Goal: Navigation & Orientation: Find specific page/section

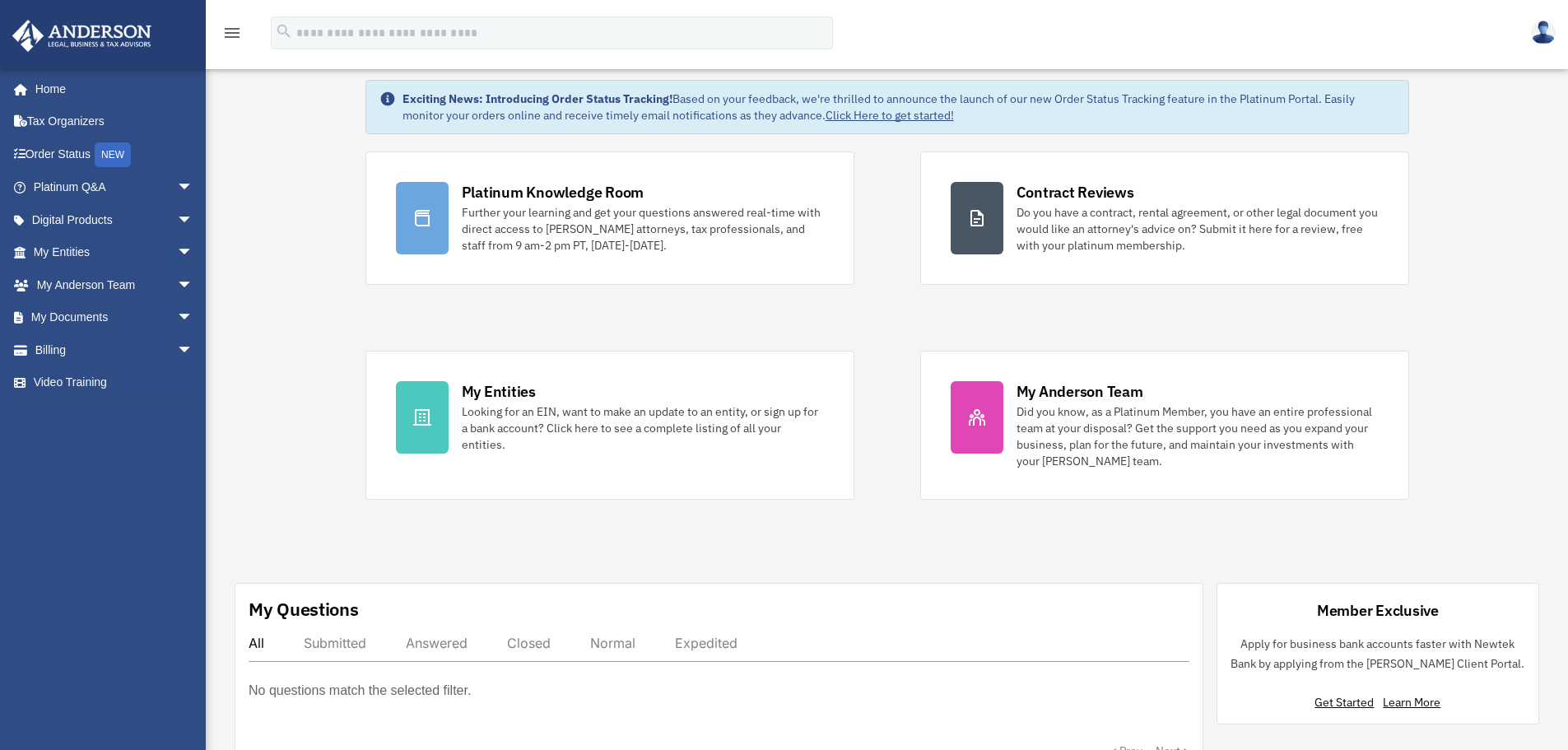
scroll to position [82, 0]
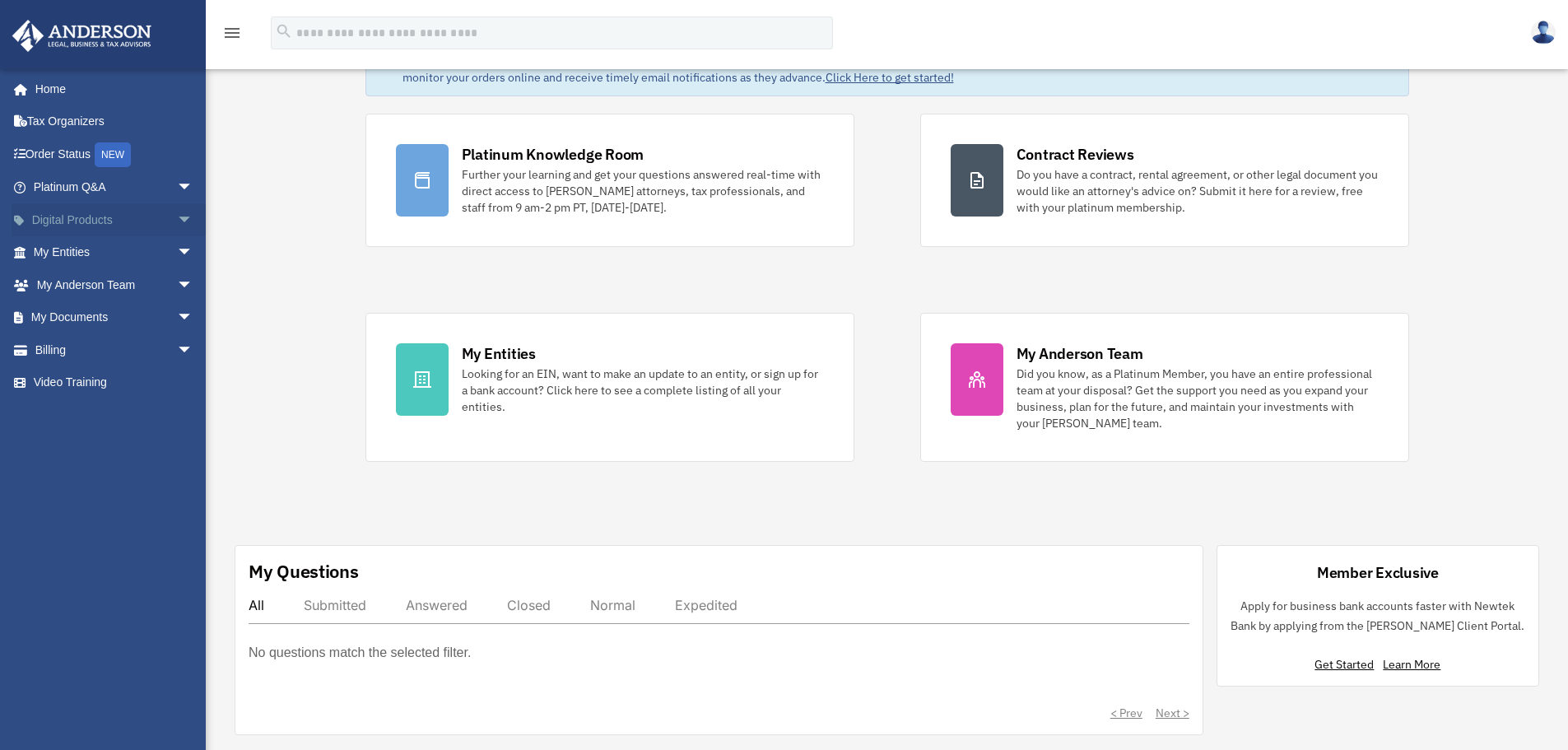
click at [76, 221] on link "Digital Products arrow_drop_down" at bounding box center [115, 220] width 207 height 33
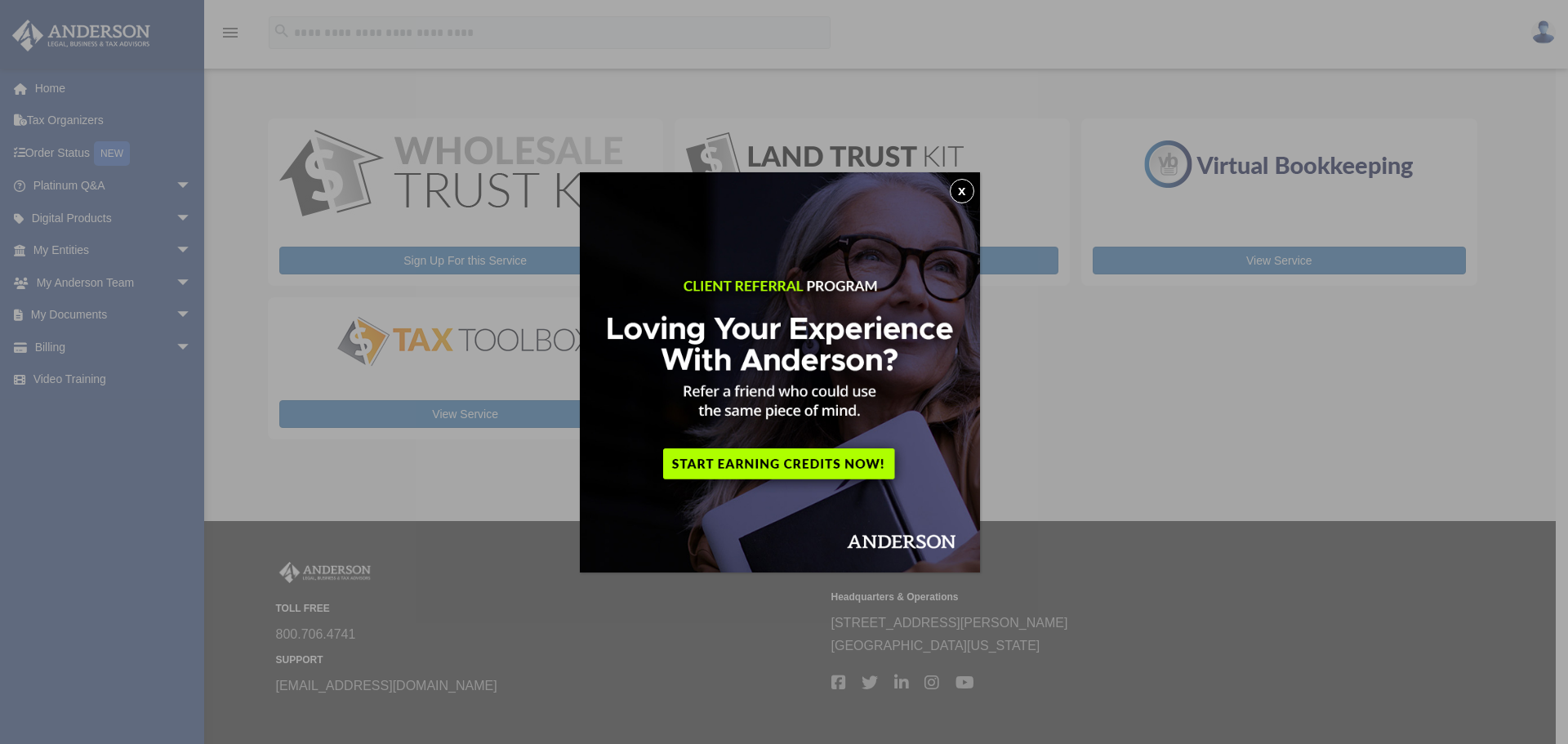
click at [964, 189] on button "x" at bounding box center [962, 191] width 25 height 25
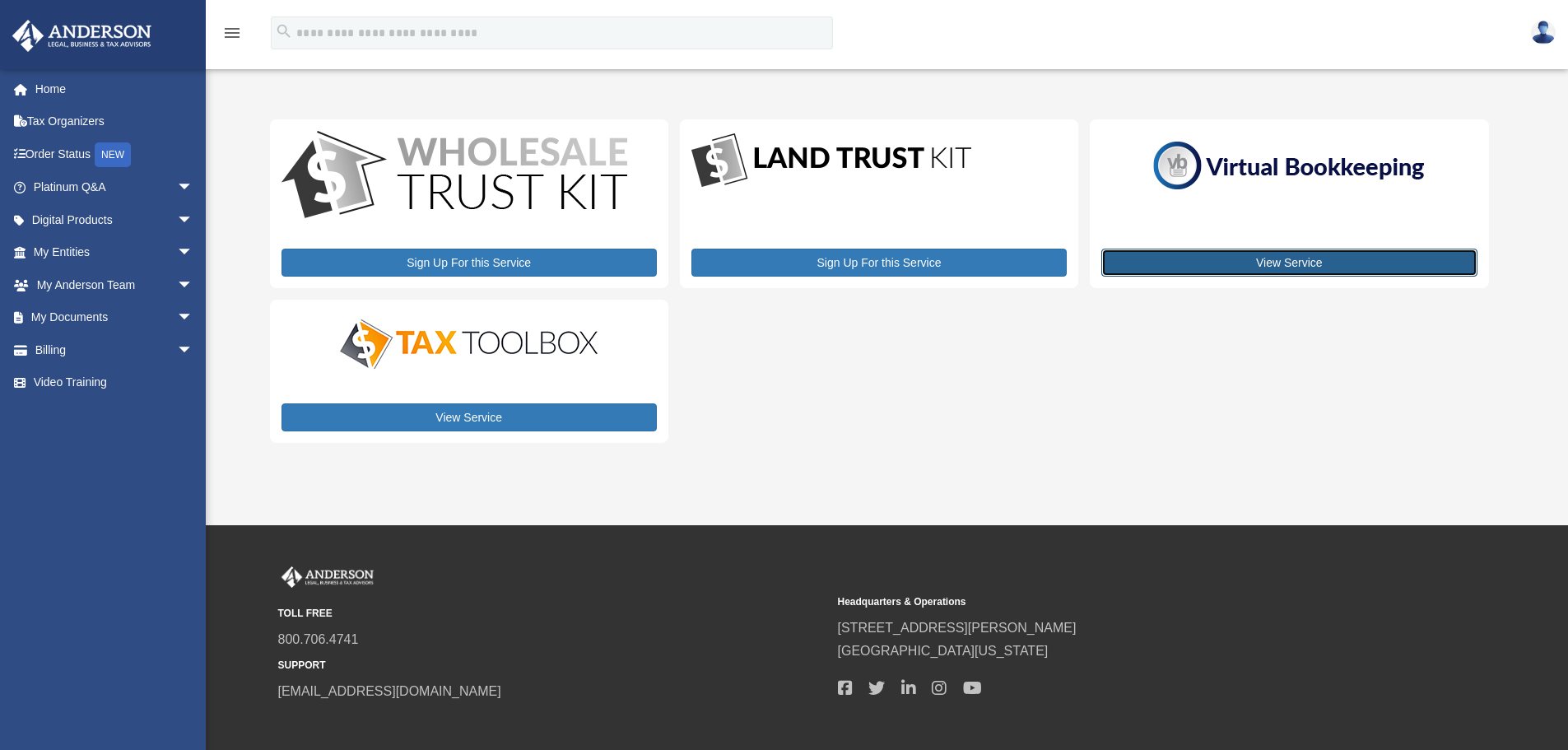
click at [1299, 265] on link "View Service" at bounding box center [1289, 262] width 376 height 28
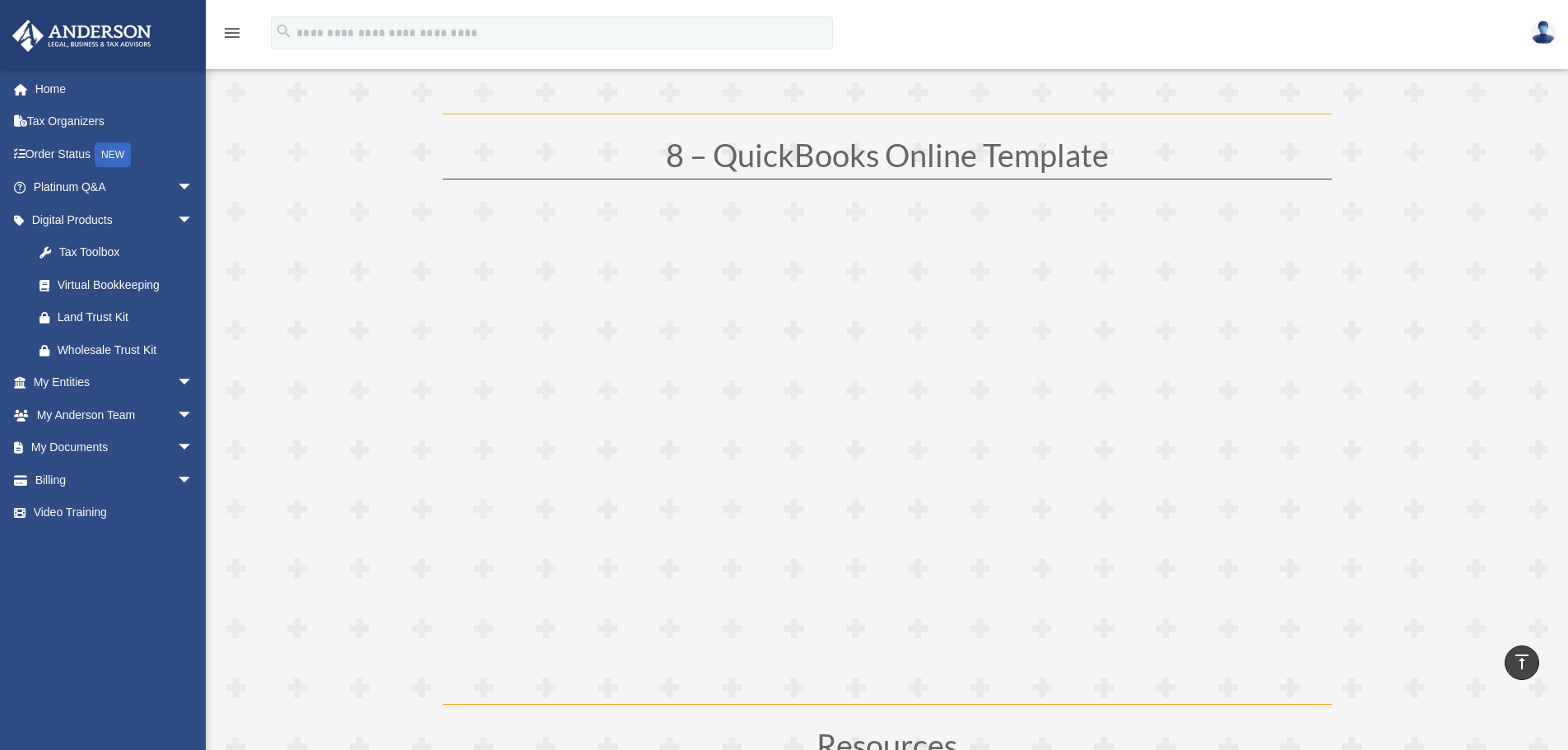
scroll to position [4279, 0]
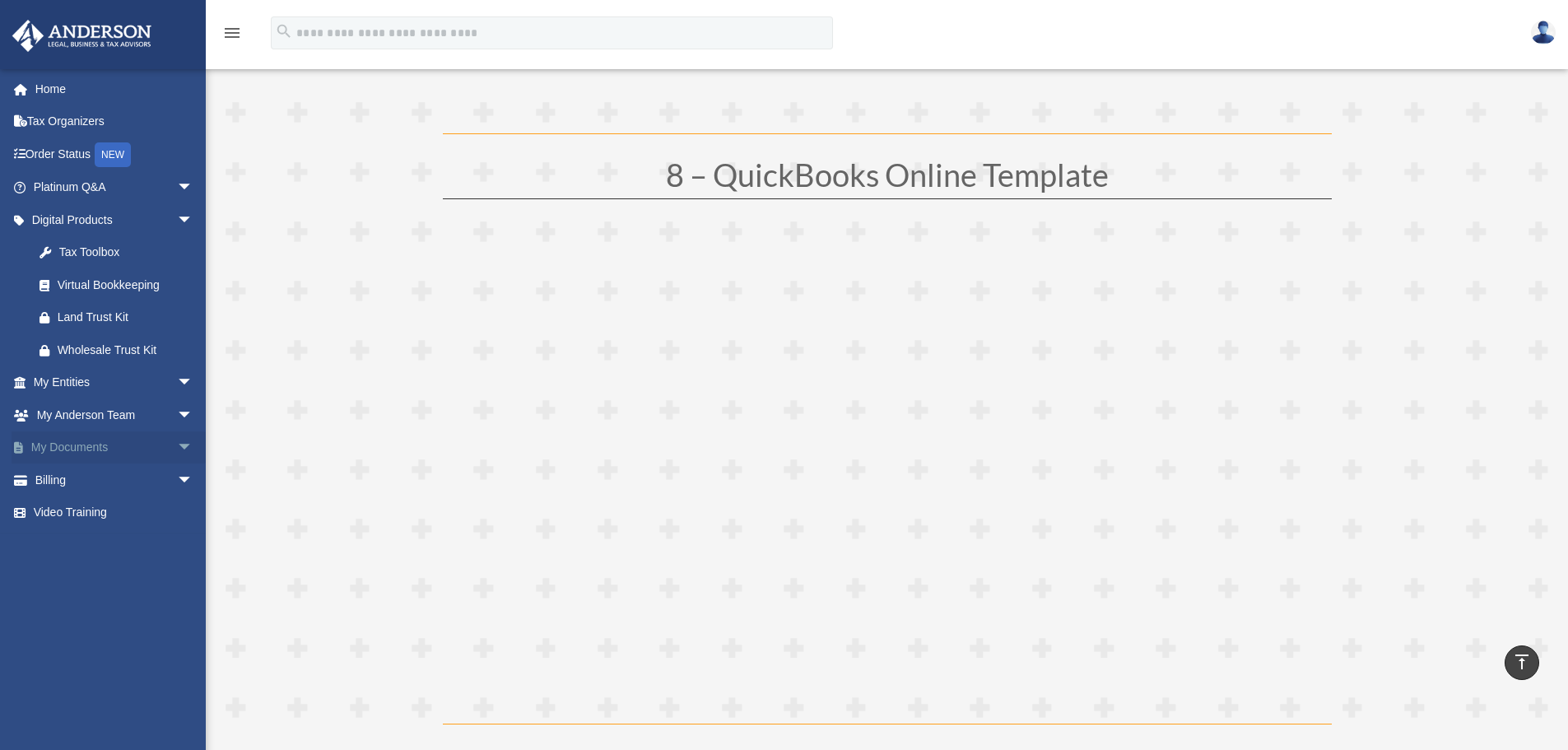
click at [64, 444] on link "My Documents arrow_drop_down" at bounding box center [115, 448] width 207 height 33
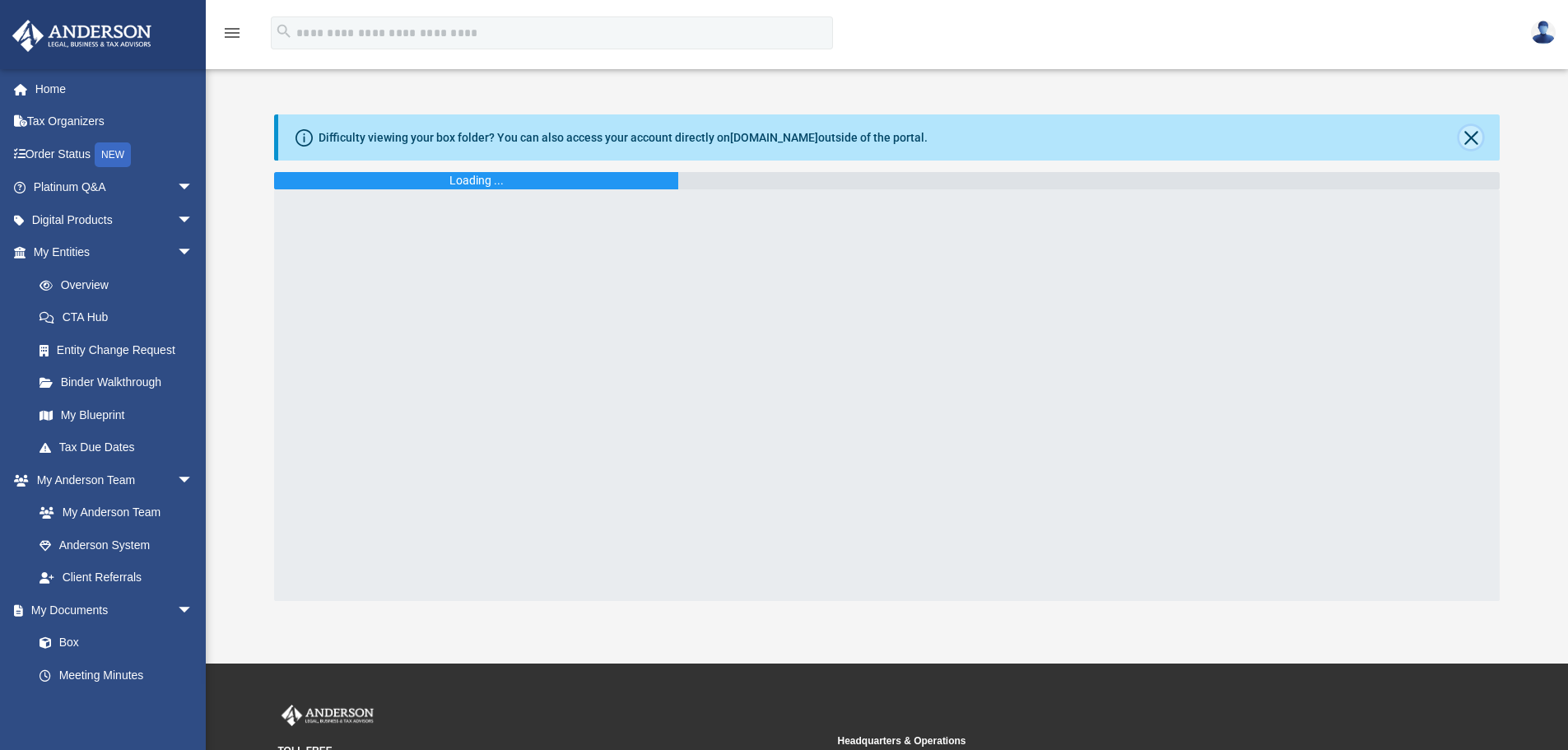
click at [1480, 137] on button "Close" at bounding box center [1471, 138] width 23 height 23
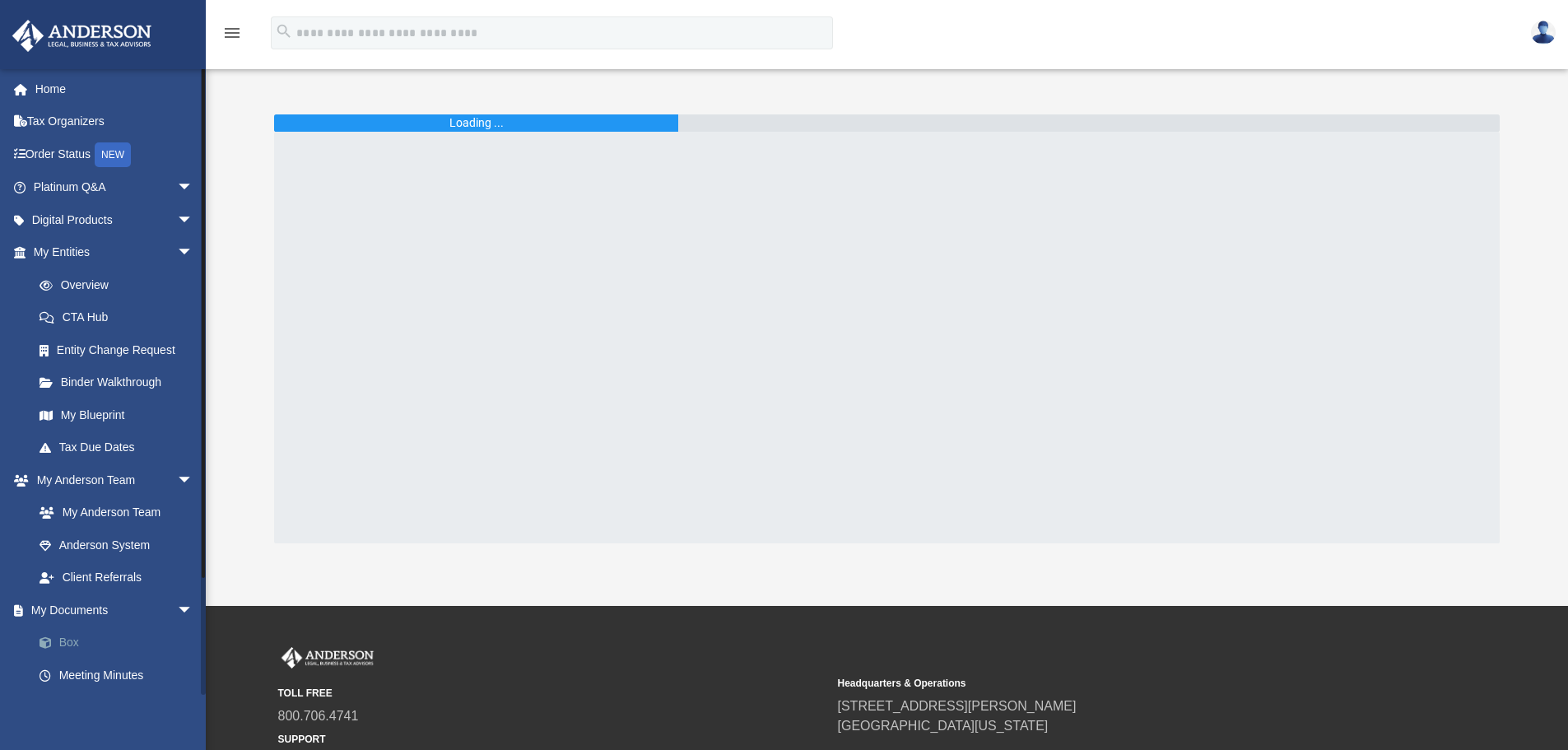
click at [68, 641] on link "Box" at bounding box center [120, 642] width 196 height 33
click at [70, 642] on link "Box" at bounding box center [120, 642] width 196 height 33
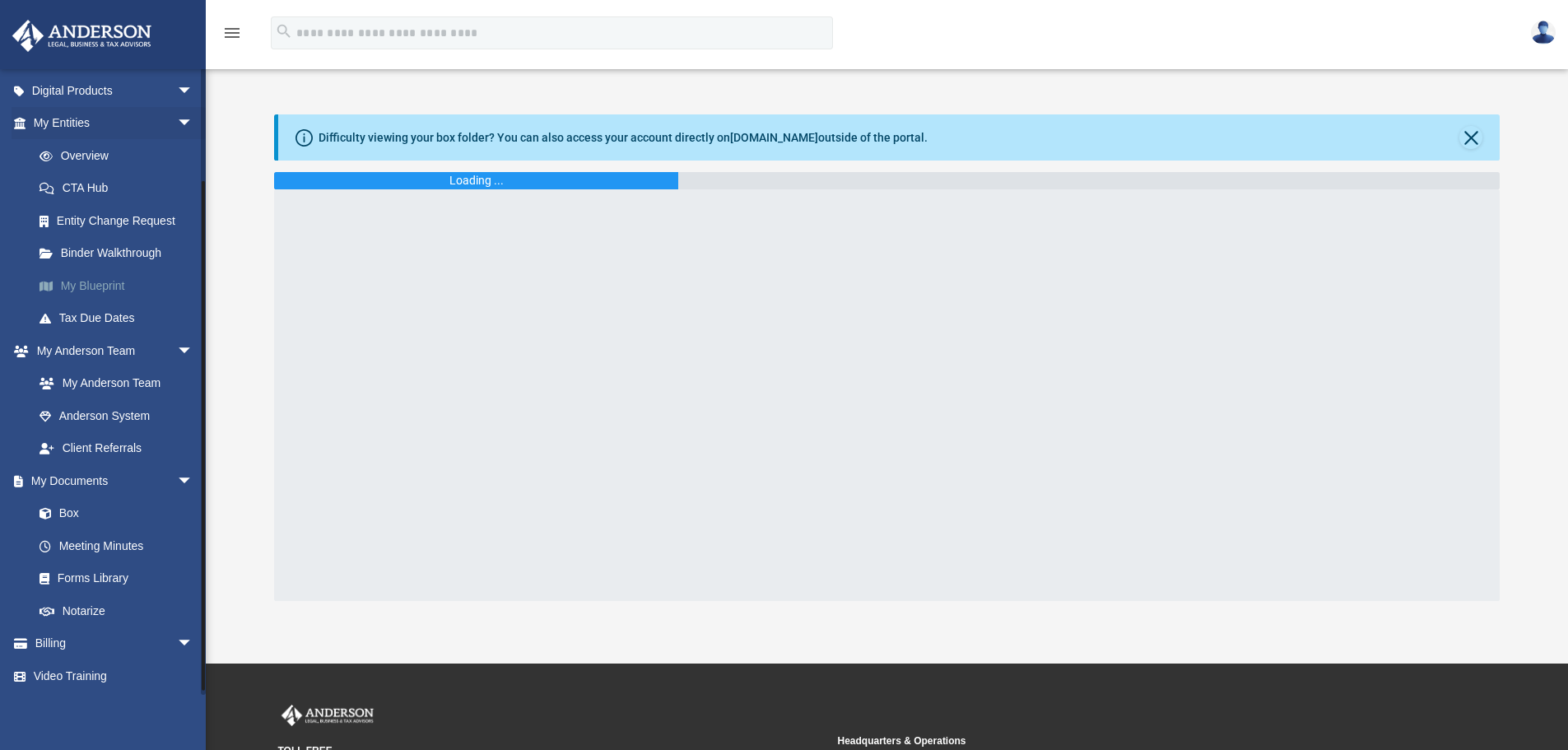
scroll to position [131, 0]
click at [88, 572] on link "Forms Library" at bounding box center [120, 577] width 196 height 33
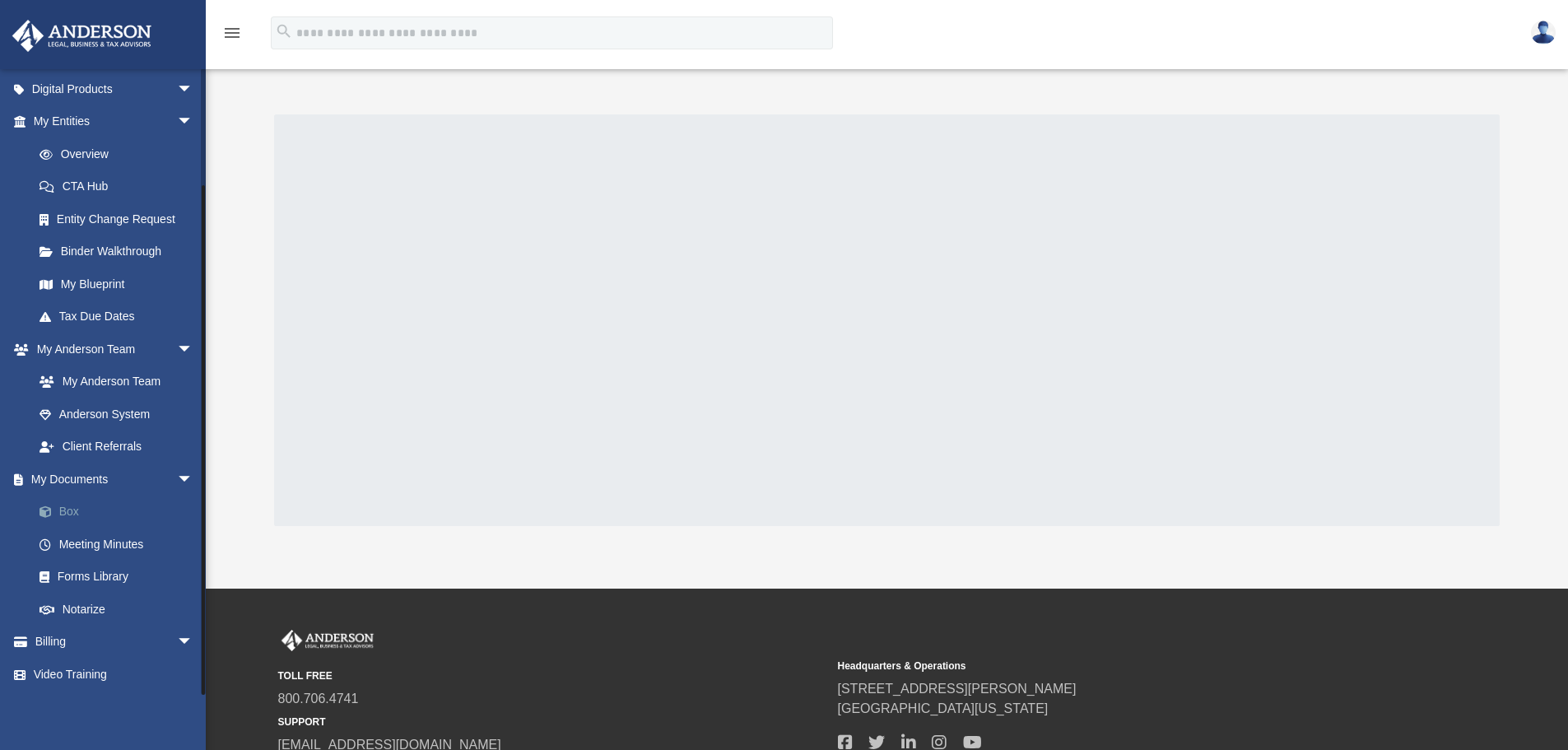
click at [73, 511] on link "Box" at bounding box center [120, 511] width 196 height 33
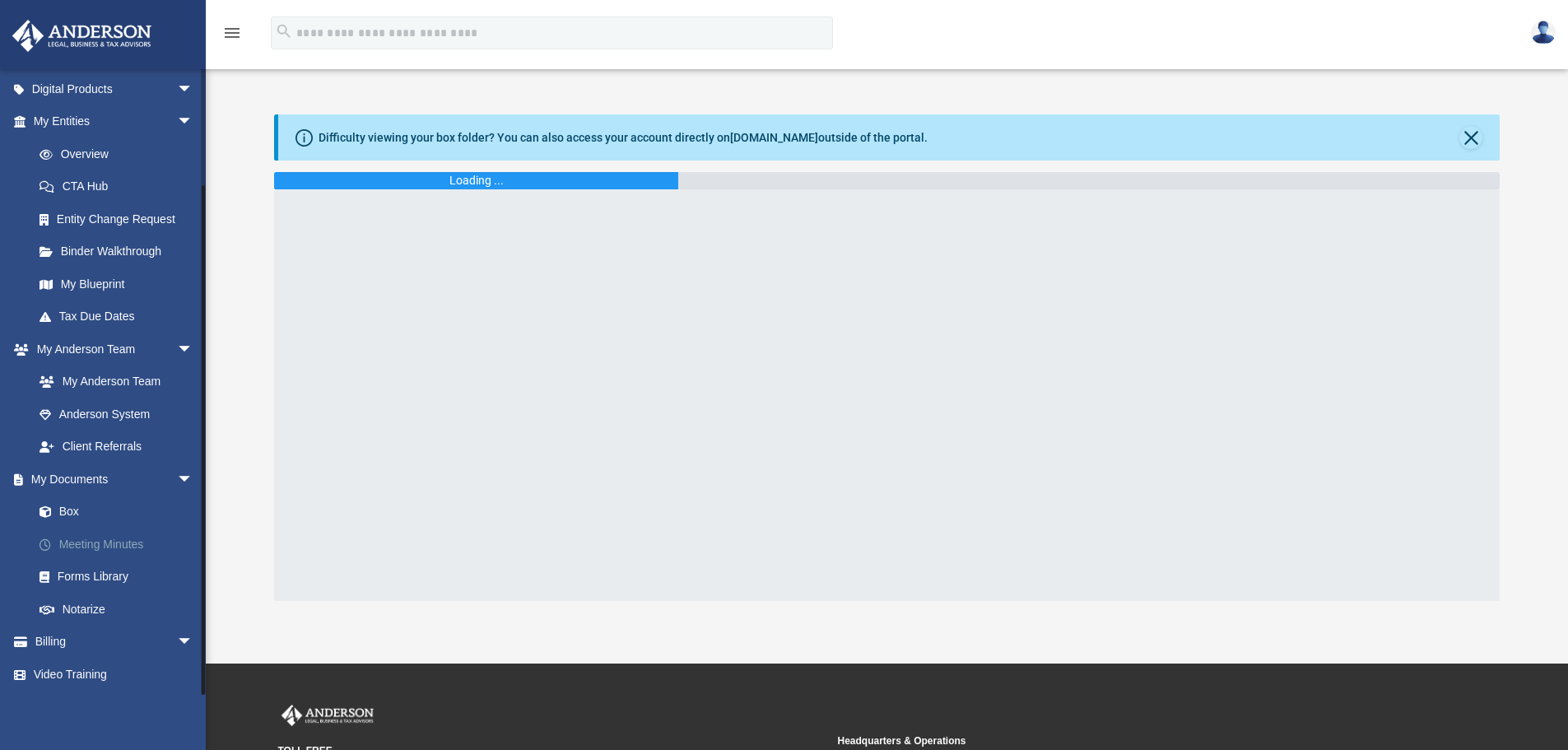
click at [96, 541] on link "Meeting Minutes" at bounding box center [120, 544] width 196 height 33
click at [85, 579] on link "Forms Library" at bounding box center [120, 577] width 196 height 33
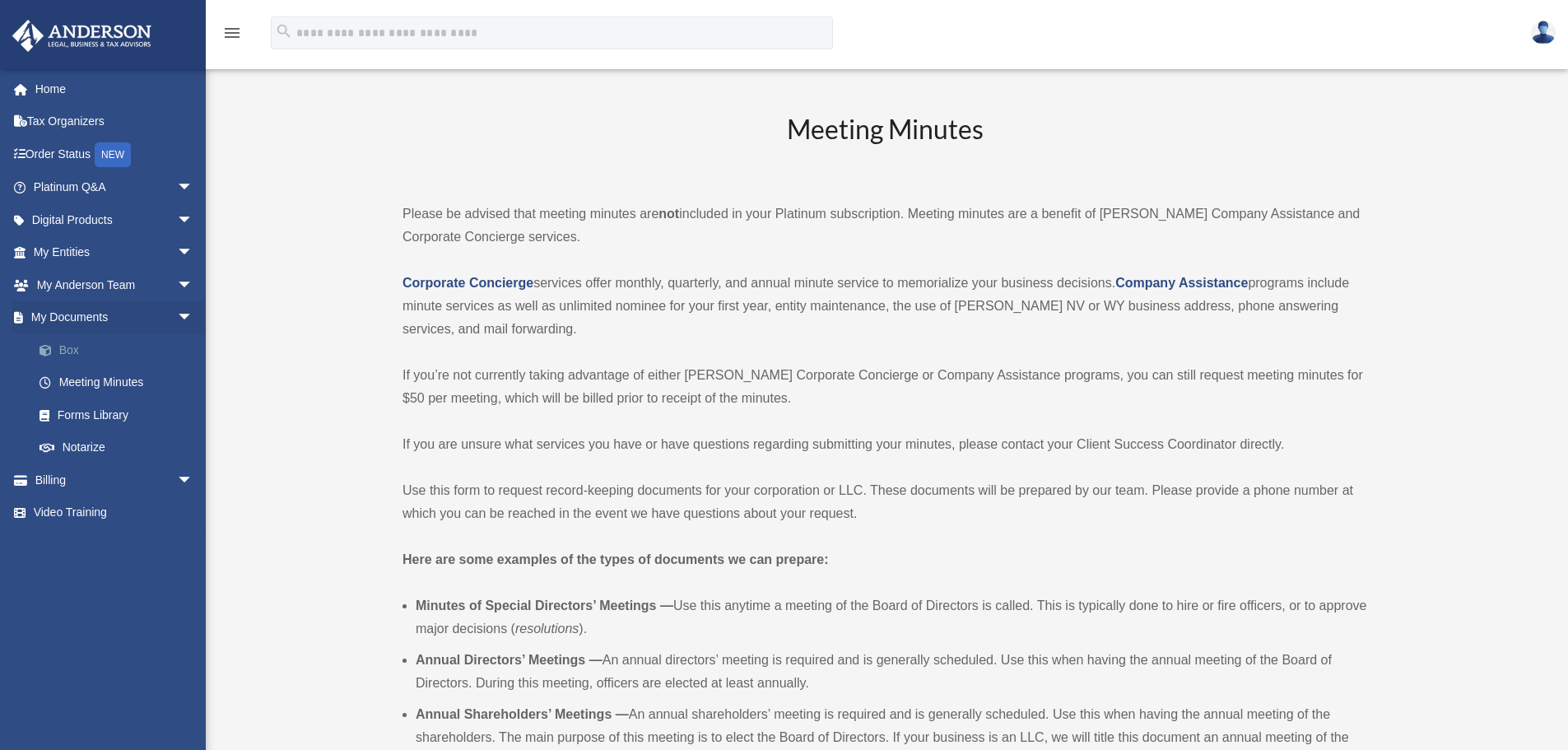
click at [73, 344] on link "Box" at bounding box center [120, 349] width 196 height 33
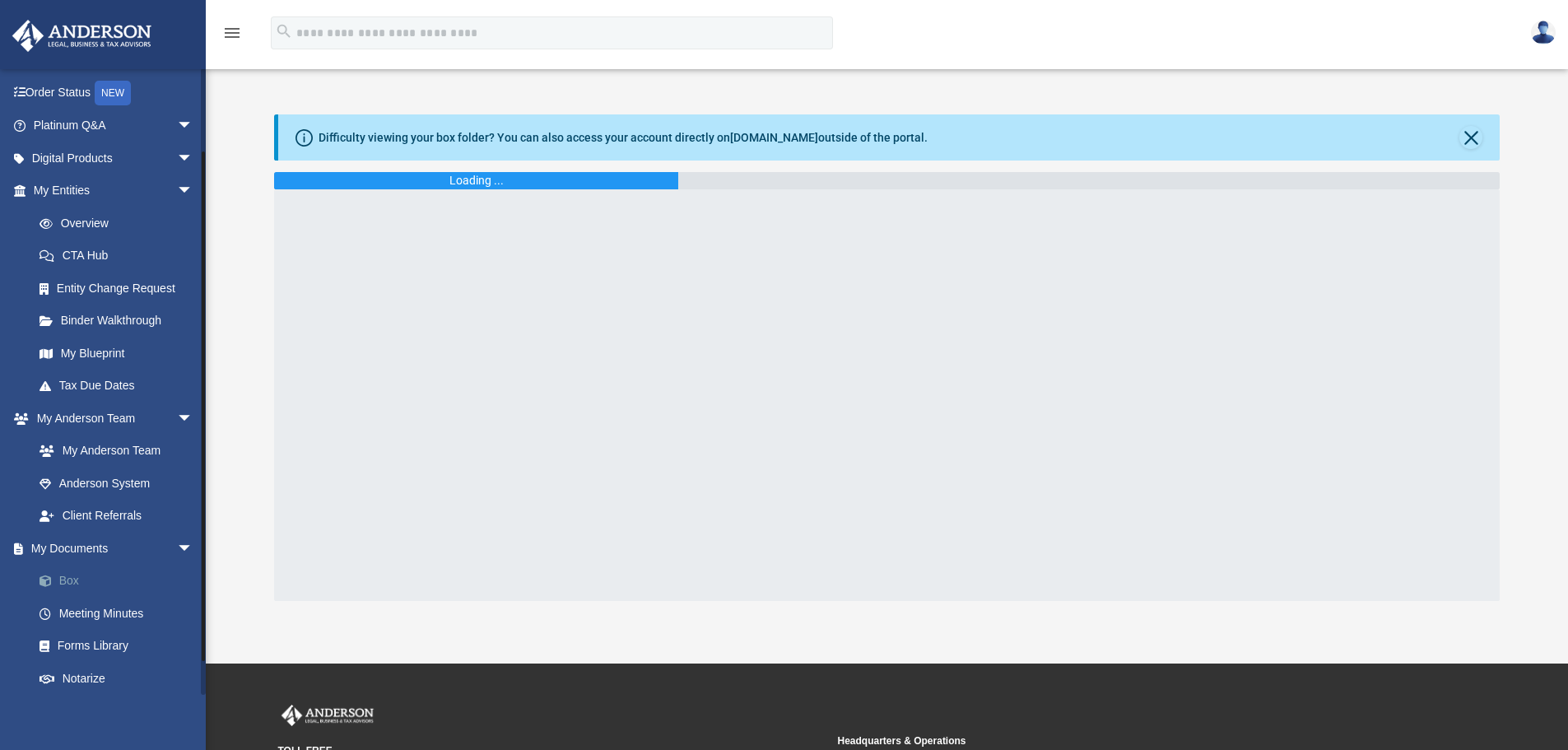
scroll to position [131, 0]
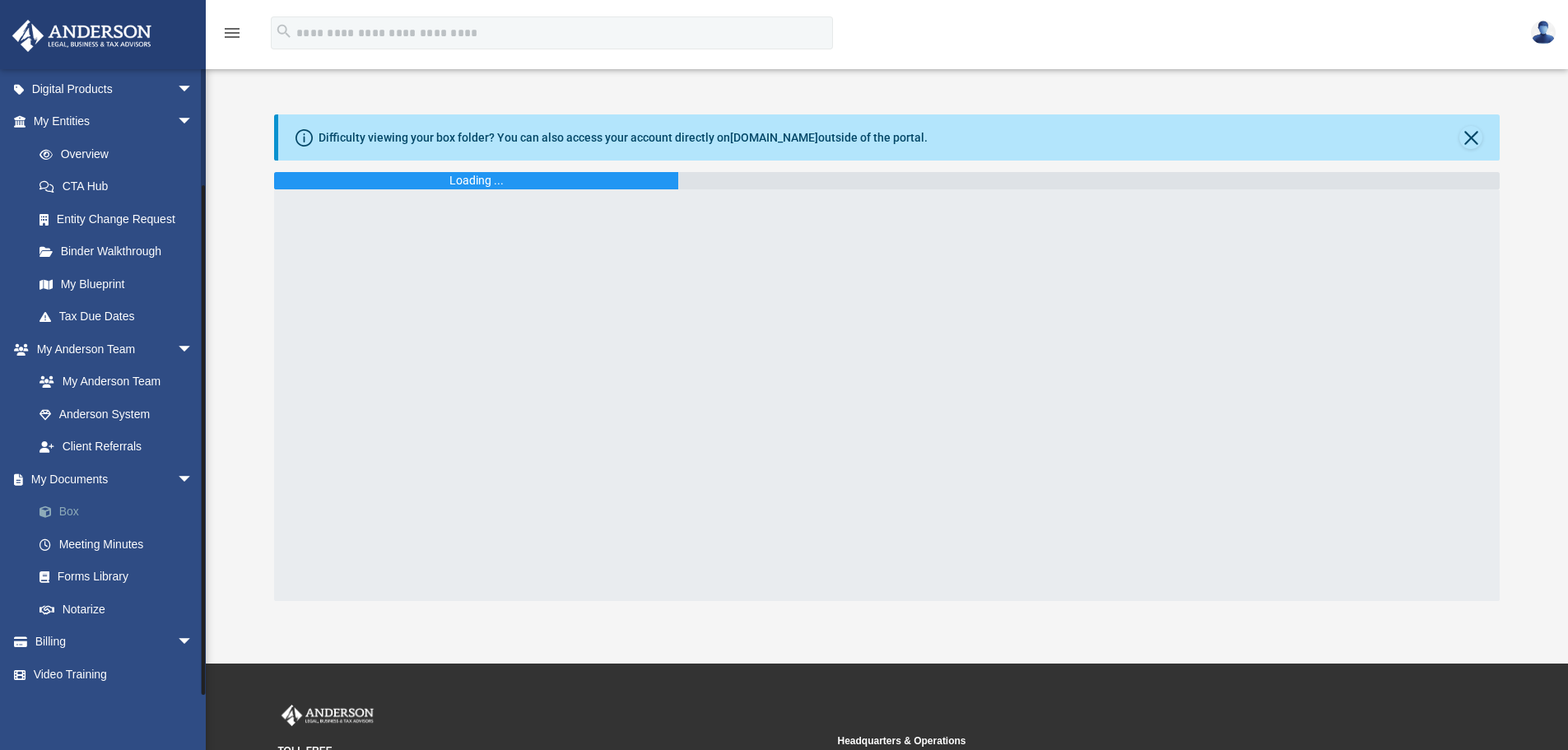
click at [64, 512] on link "Box" at bounding box center [120, 511] width 196 height 33
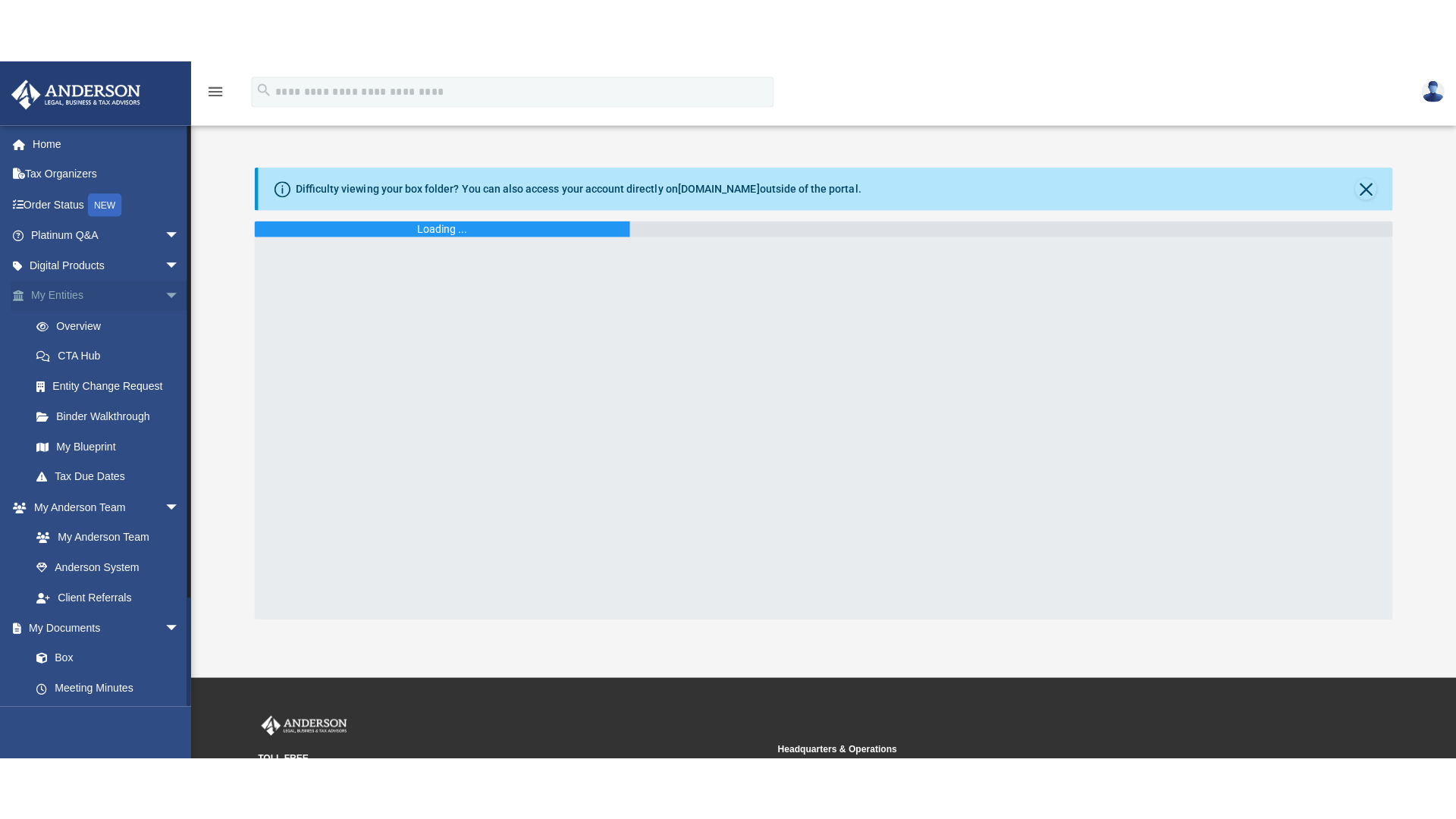
scroll to position [75, 0]
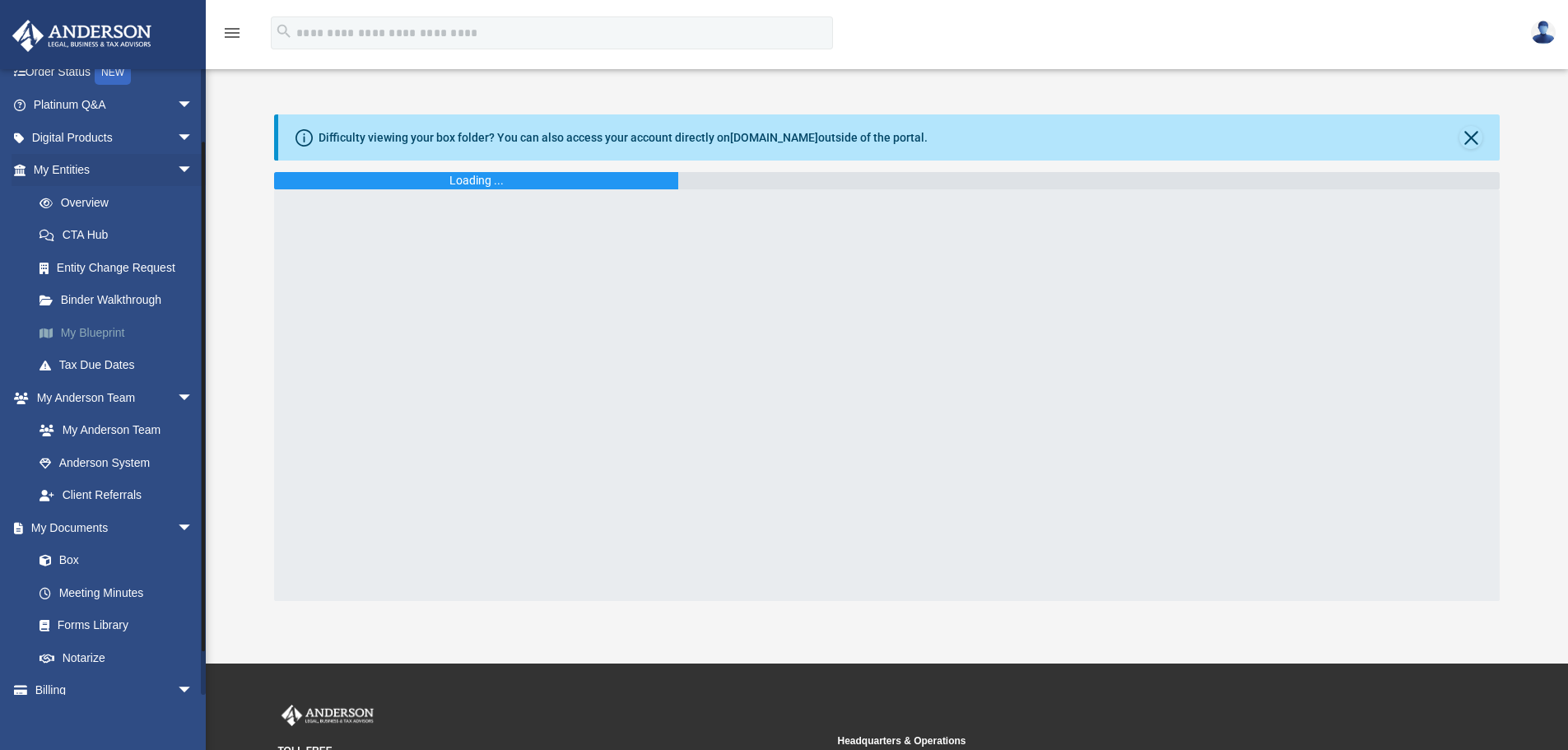
click at [99, 334] on link "My Blueprint" at bounding box center [120, 332] width 196 height 33
